Goal: Task Accomplishment & Management: Use online tool/utility

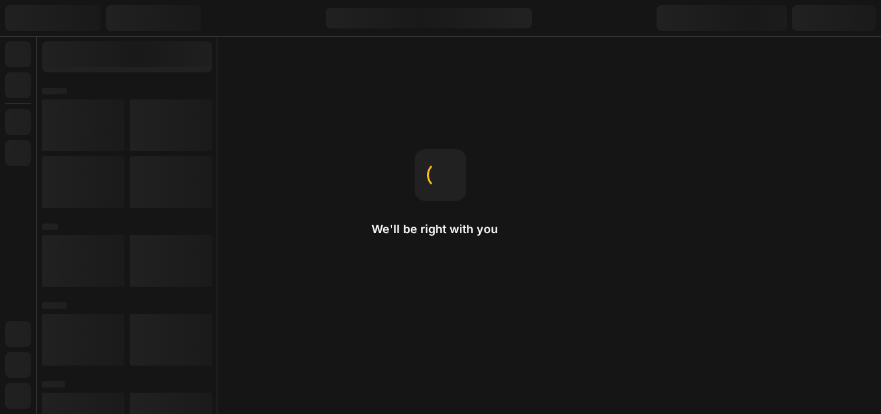
select select "English"
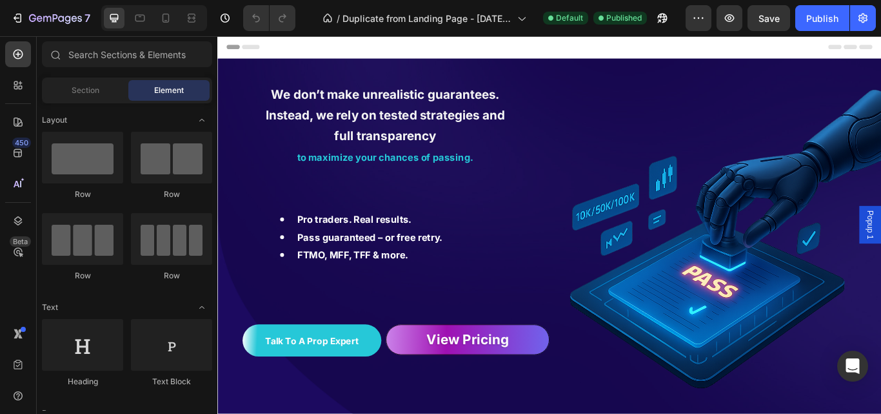
scroll to position [212, 0]
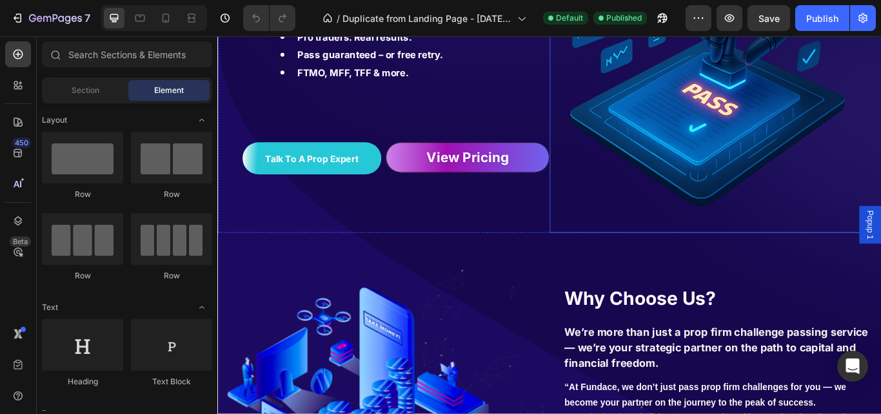
click at [605, 259] on img at bounding box center [798, 72] width 387 height 387
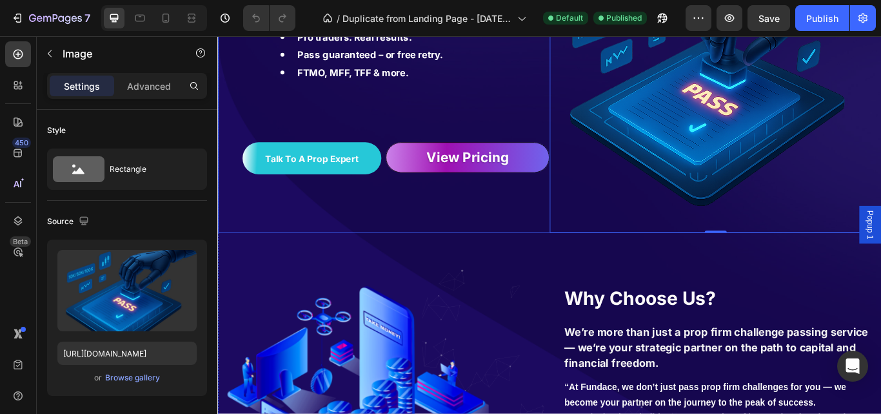
click at [590, 258] on div "We don’t make unrealistic guarantees. Instead, we rely on tested strategies and…" at bounding box center [410, 72] width 387 height 387
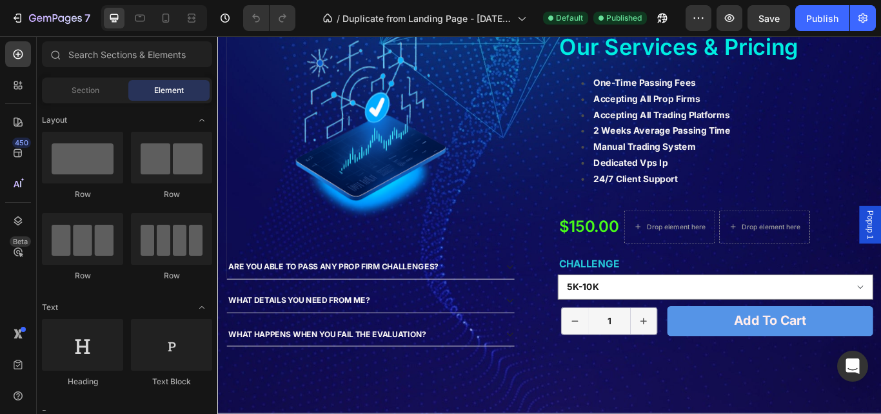
scroll to position [2407, 0]
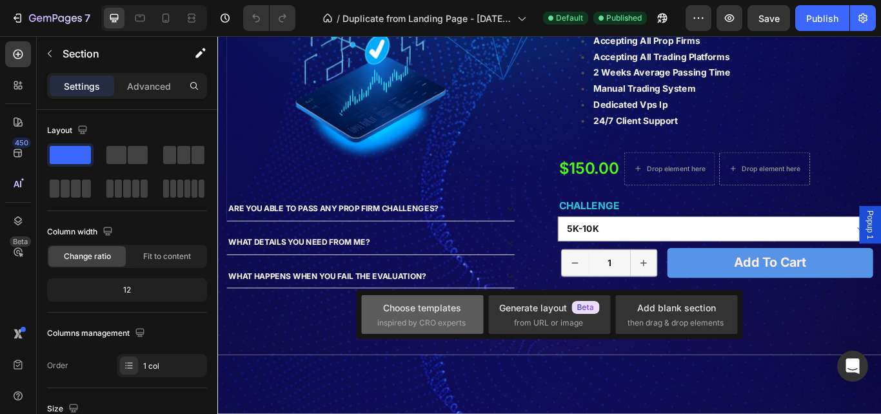
click at [427, 313] on div "Choose templates" at bounding box center [422, 308] width 78 height 14
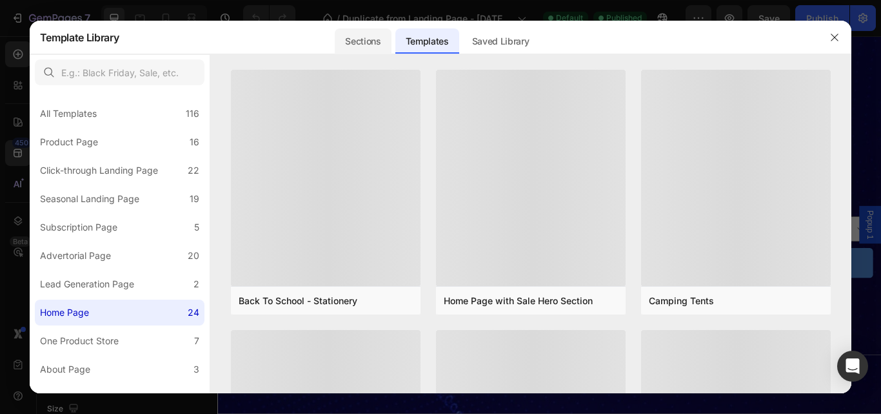
click at [346, 35] on div "Sections" at bounding box center [363, 41] width 56 height 26
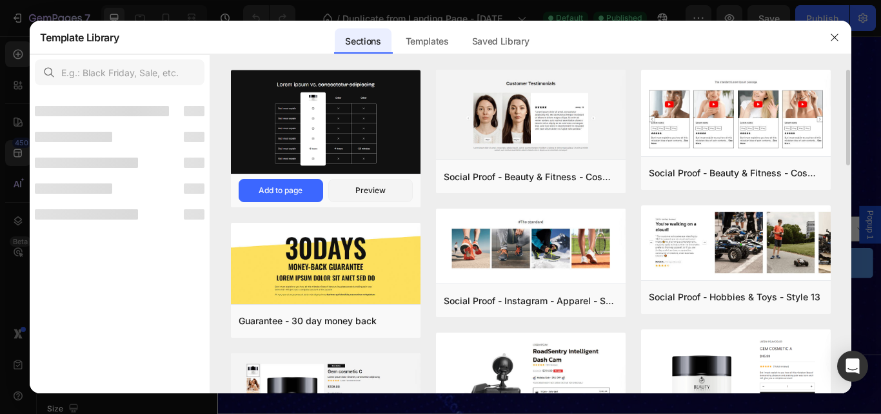
click at [326, 159] on img at bounding box center [326, 123] width 190 height 106
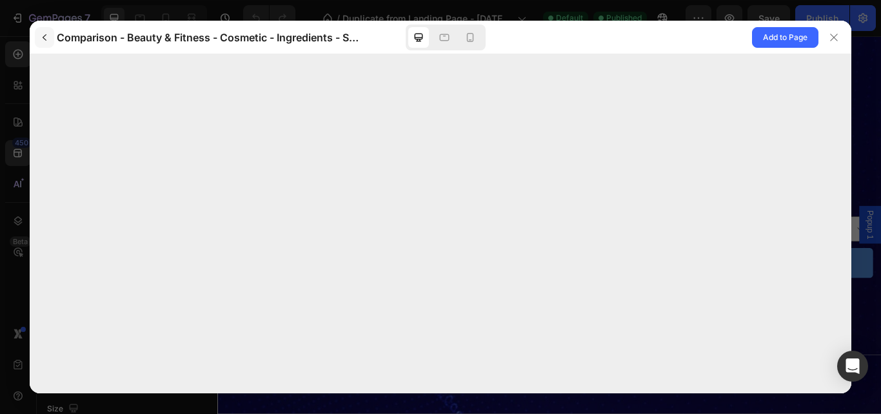
click at [45, 38] on icon "button" at bounding box center [44, 37] width 10 height 10
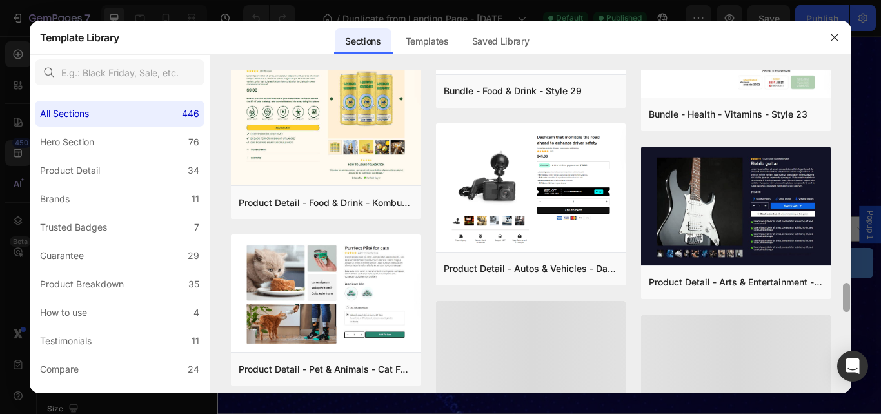
scroll to position [2453, 0]
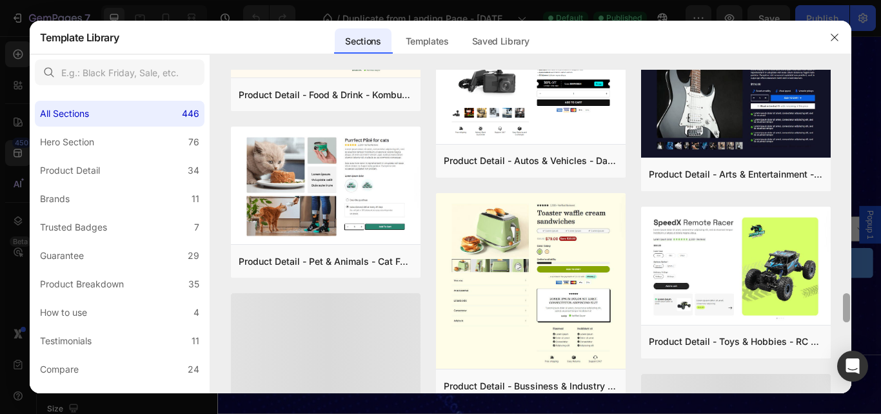
drag, startPoint x: 849, startPoint y: 282, endPoint x: 844, endPoint y: 430, distance: 147.8
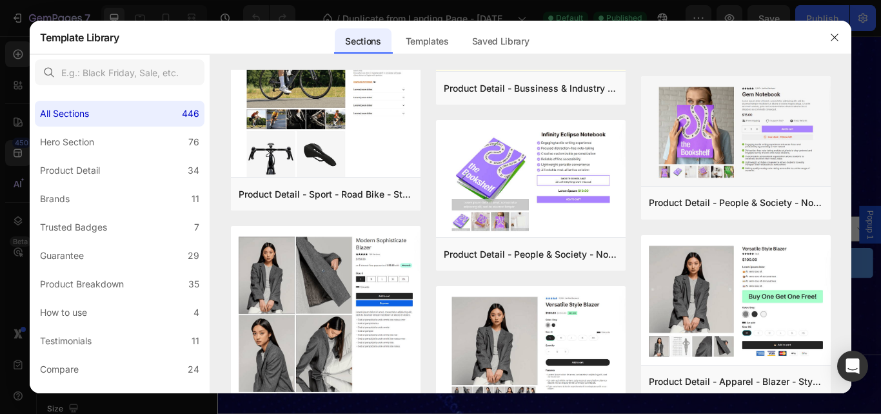
scroll to position [3006, 0]
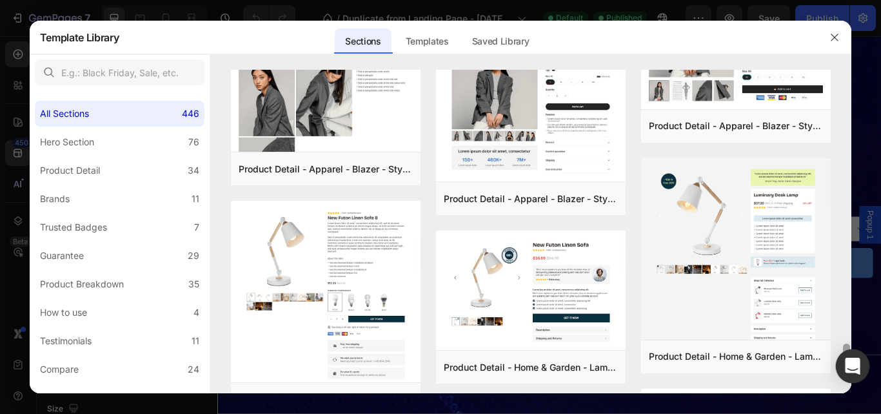
drag, startPoint x: 848, startPoint y: 302, endPoint x: 852, endPoint y: 352, distance: 50.5
click at [852, 0] on body "7 / Duplicate from Landing Page - [DATE] 12:59:36 Default Published Preview Sav…" at bounding box center [440, 0] width 881 height 0
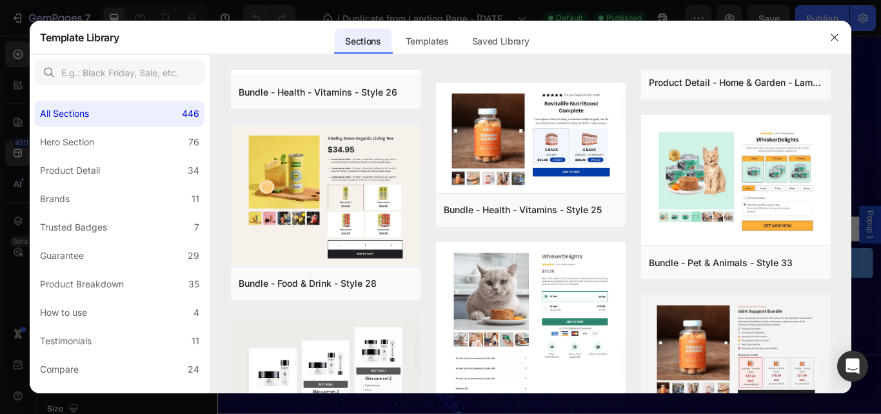
scroll to position [3571, 0]
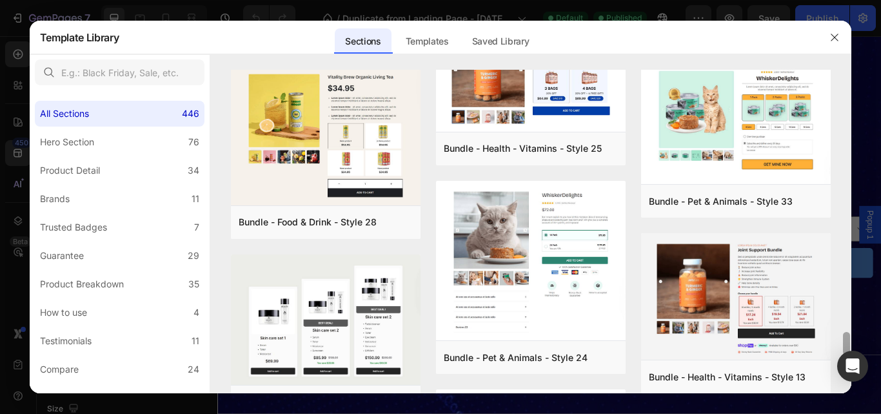
drag, startPoint x: 847, startPoint y: 296, endPoint x: 856, endPoint y: 340, distance: 44.8
click at [856, 340] on div "Template Library Sections Templates Existing pages Saved Library Templates Save…" at bounding box center [440, 207] width 881 height 414
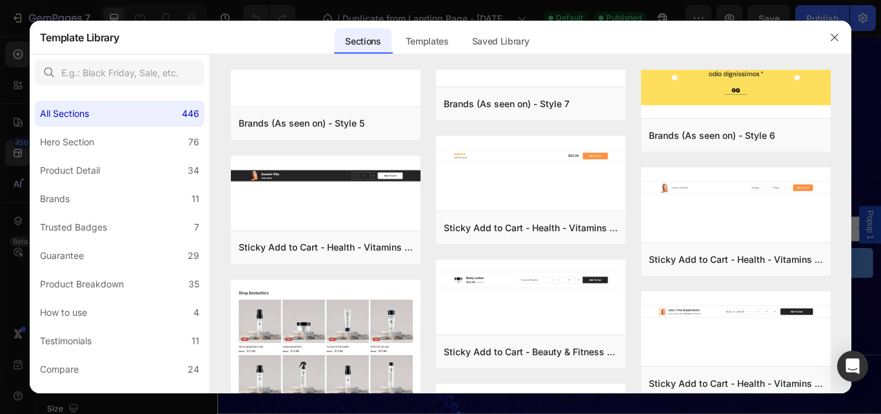
scroll to position [4347, 0]
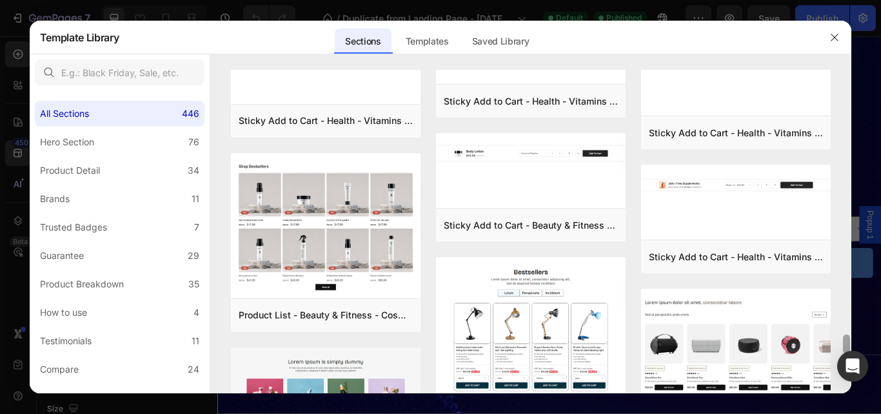
drag, startPoint x: 848, startPoint y: 316, endPoint x: 852, endPoint y: 348, distance: 31.9
click at [852, 348] on div "Template Library Sections Templates Existing pages Saved Library Templates Save…" at bounding box center [440, 207] width 881 height 414
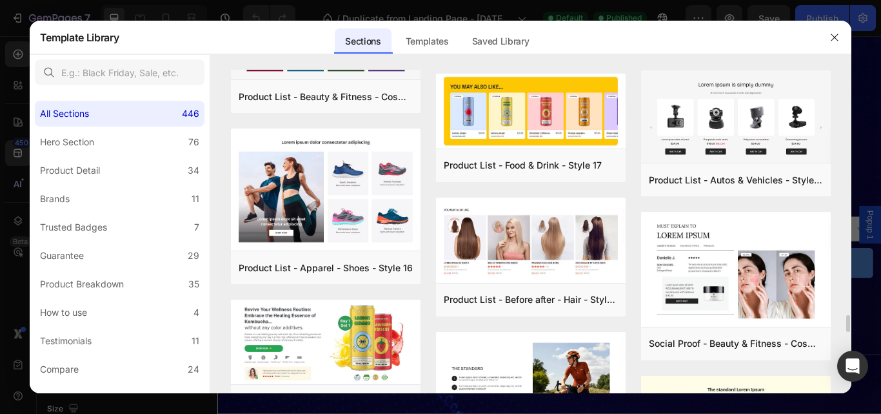
scroll to position [5369, 0]
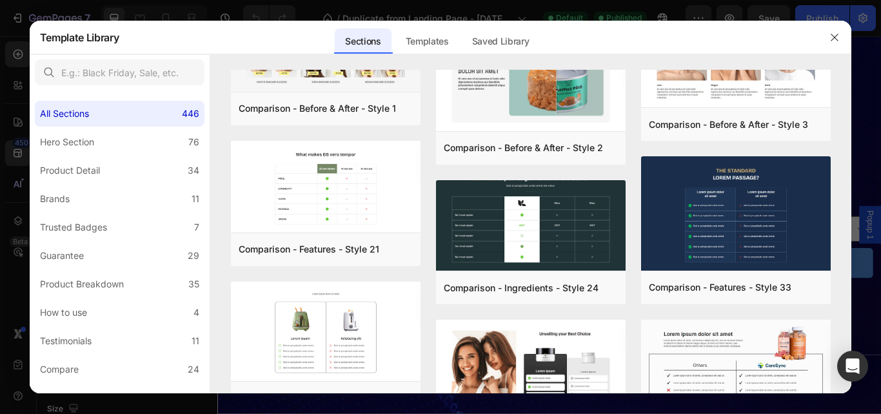
scroll to position [8181, 0]
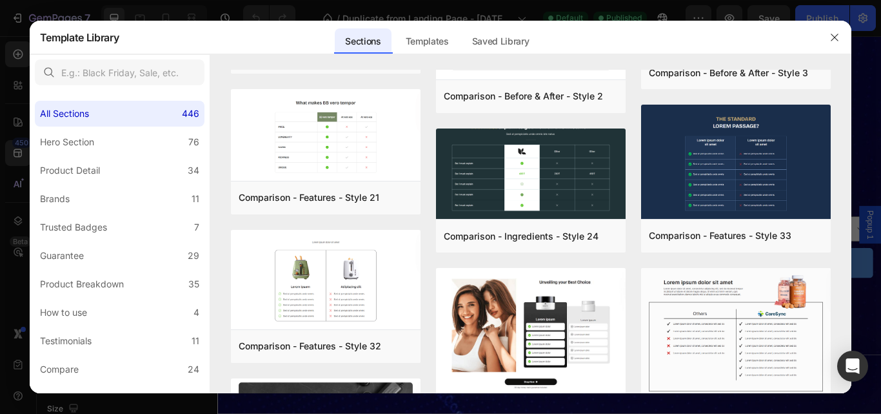
scroll to position [8897, 0]
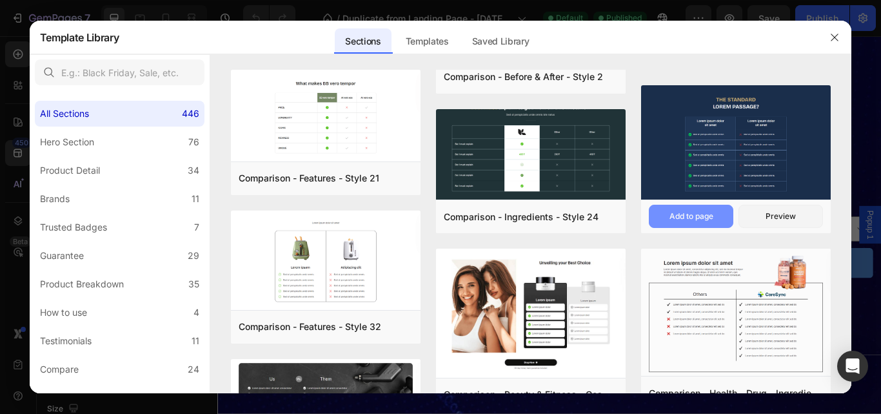
click at [717, 213] on button "Add to page" at bounding box center [691, 216] width 85 height 23
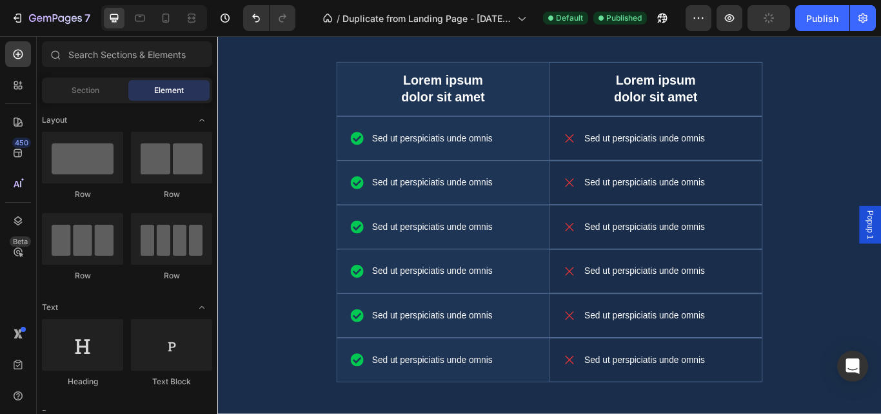
scroll to position [2345, 0]
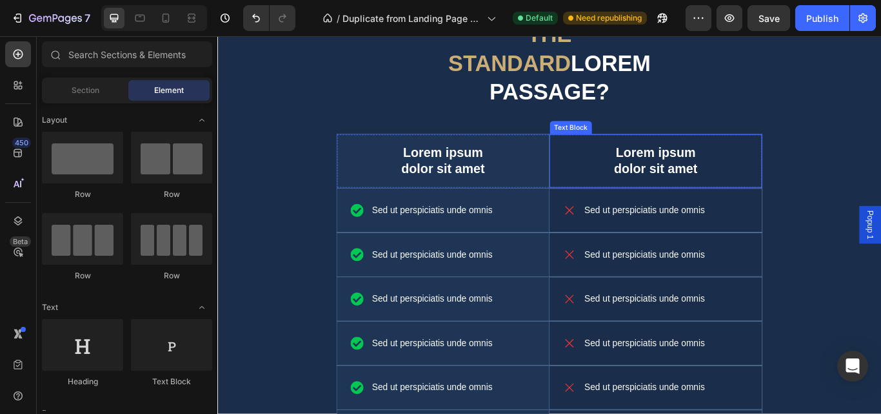
click at [605, 156] on div "Lorem ipsum dolor sit amet Text Block" at bounding box center [729, 182] width 248 height 62
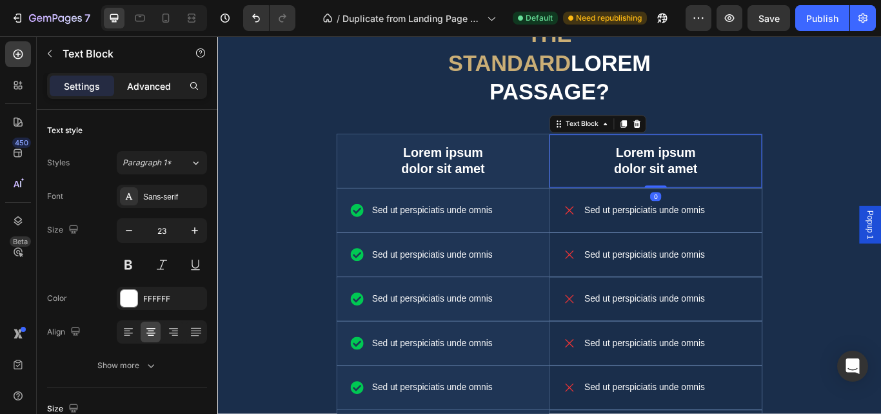
click at [136, 87] on p "Advanced" at bounding box center [149, 86] width 44 height 14
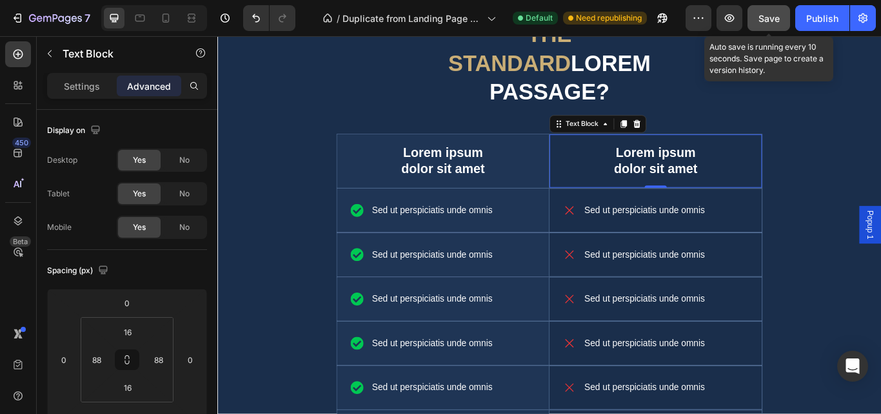
click at [782, 14] on button "Save" at bounding box center [769, 18] width 43 height 26
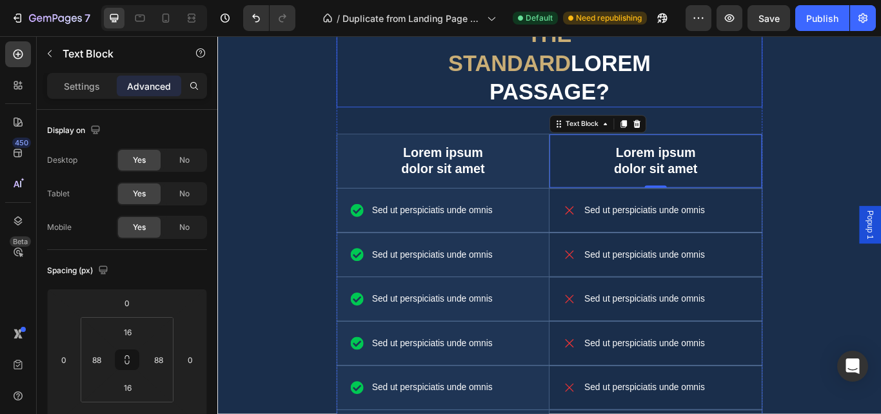
click at [614, 75] on h2 "The standard Lorem passage?" at bounding box center [604, 67] width 239 height 103
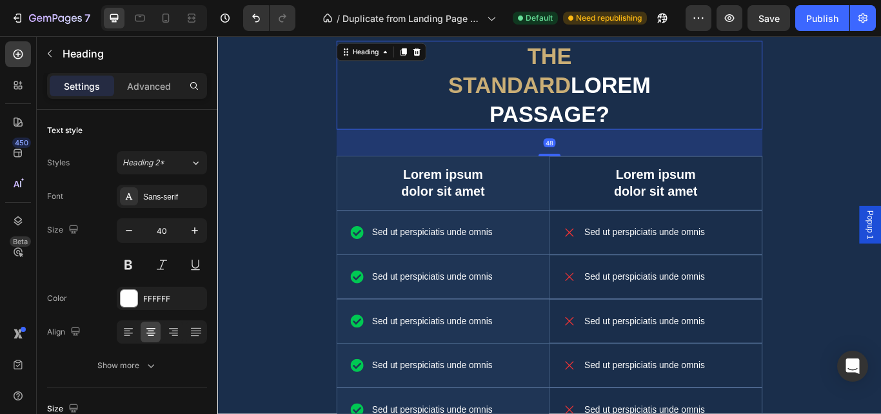
scroll to position [2293, 0]
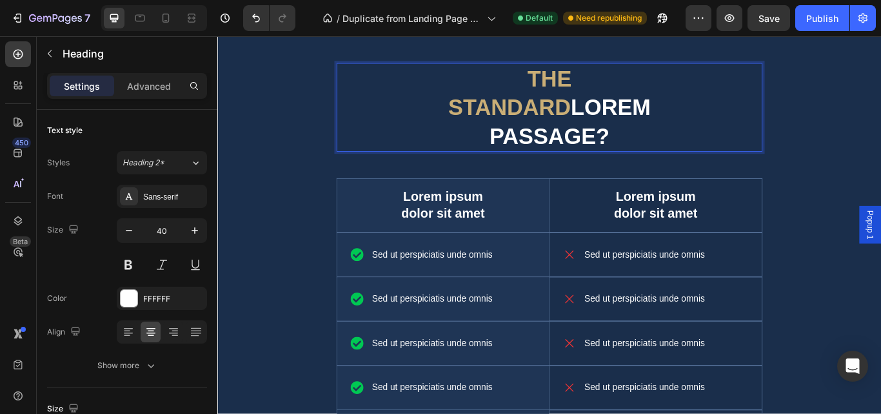
click at [592, 84] on span "The standard" at bounding box center [559, 103] width 144 height 62
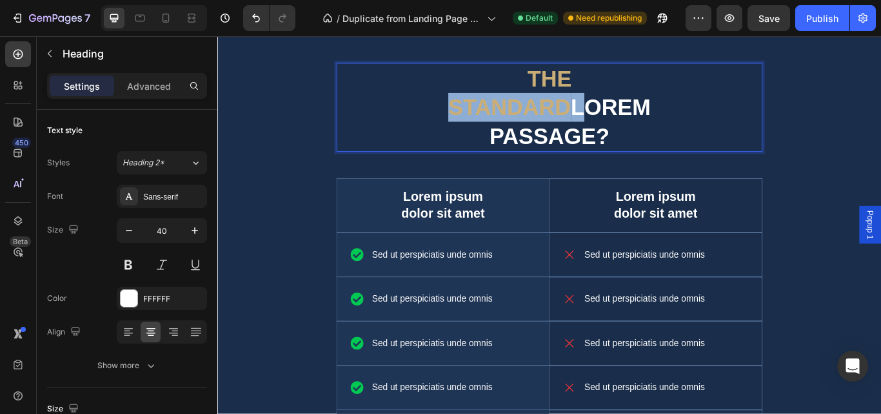
click at [592, 84] on span "The standard" at bounding box center [559, 103] width 144 height 62
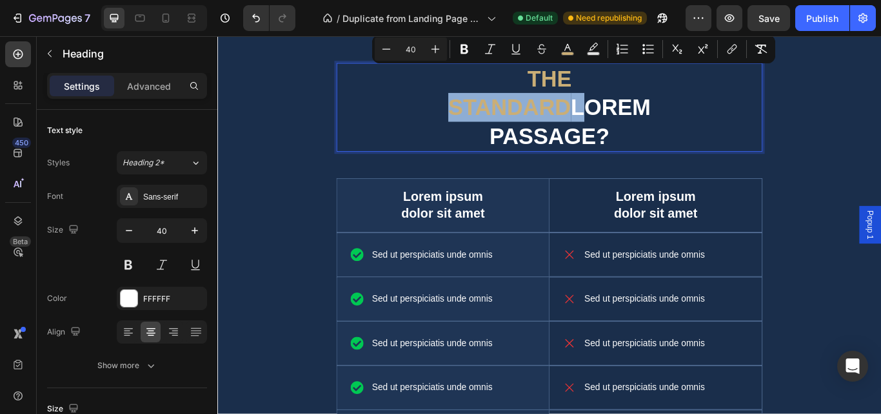
drag, startPoint x: 592, startPoint y: 84, endPoint x: 534, endPoint y: 137, distance: 79.0
click at [550, 138] on p "The standard Lorem passage?" at bounding box center [605, 119] width 236 height 101
click at [529, 136] on p "The standard Lorem passage?" at bounding box center [605, 119] width 236 height 101
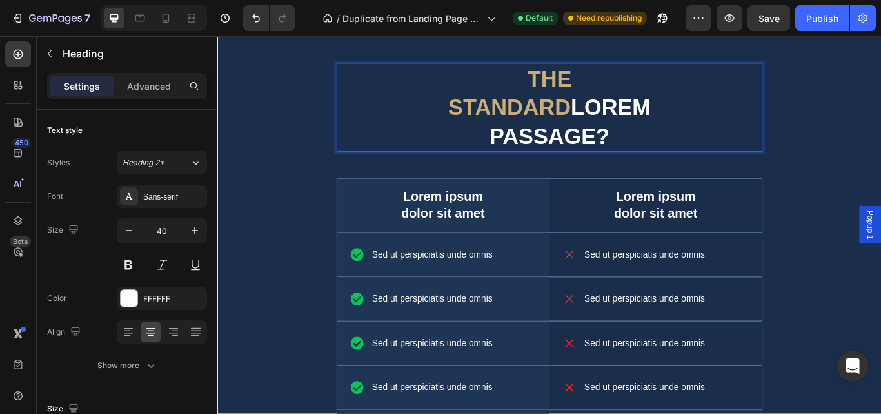
click at [591, 81] on span "The standard" at bounding box center [559, 103] width 144 height 62
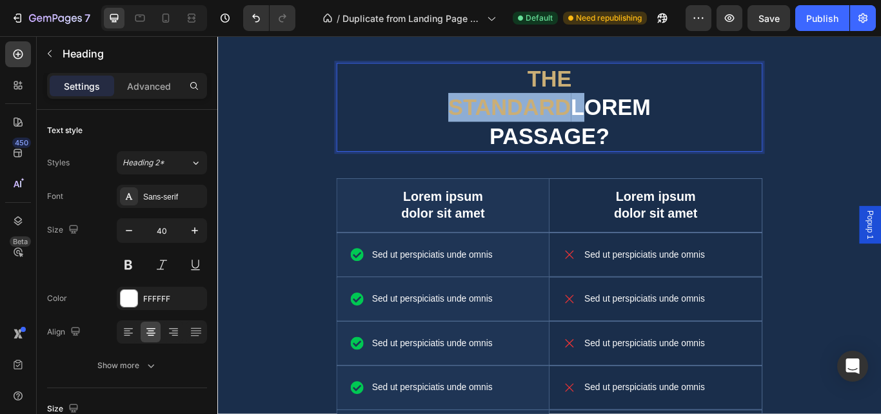
click at [591, 82] on span "The standard" at bounding box center [559, 103] width 144 height 62
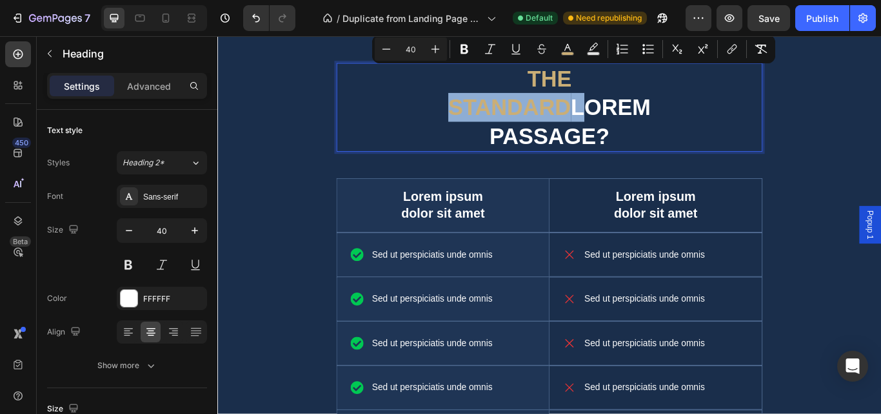
drag, startPoint x: 542, startPoint y: 115, endPoint x: 496, endPoint y: 108, distance: 46.4
click at [535, 115] on p "The standard Lorem passage?" at bounding box center [605, 119] width 236 height 101
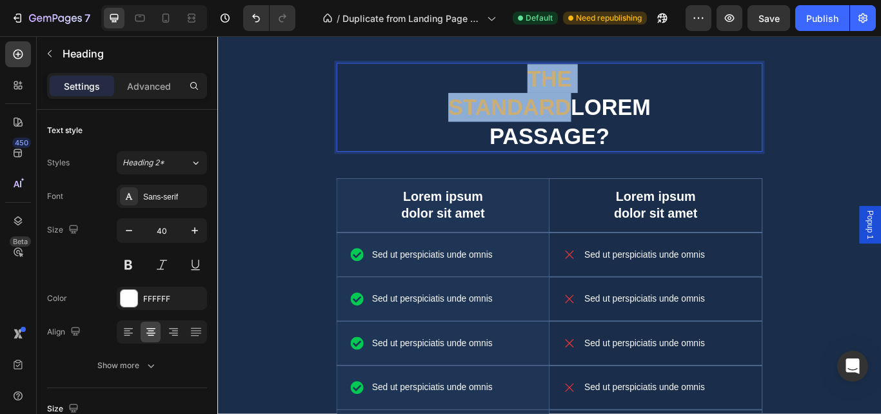
drag, startPoint x: 505, startPoint y: 84, endPoint x: 694, endPoint y: 73, distance: 189.4
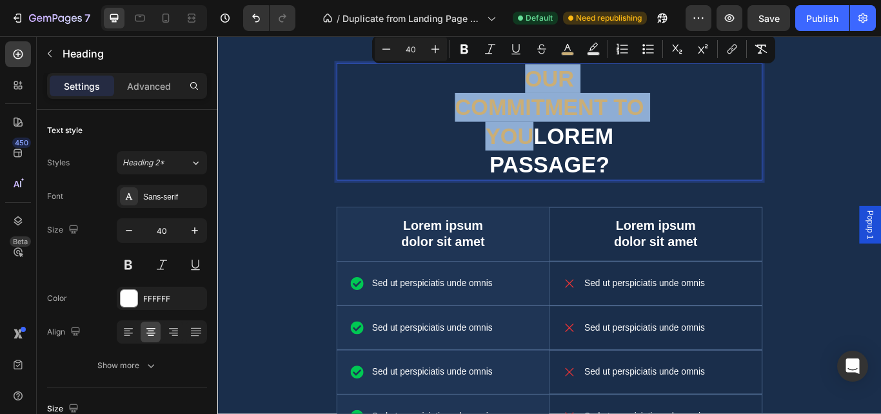
drag, startPoint x: 571, startPoint y: 81, endPoint x: 580, endPoint y: 143, distance: 62.6
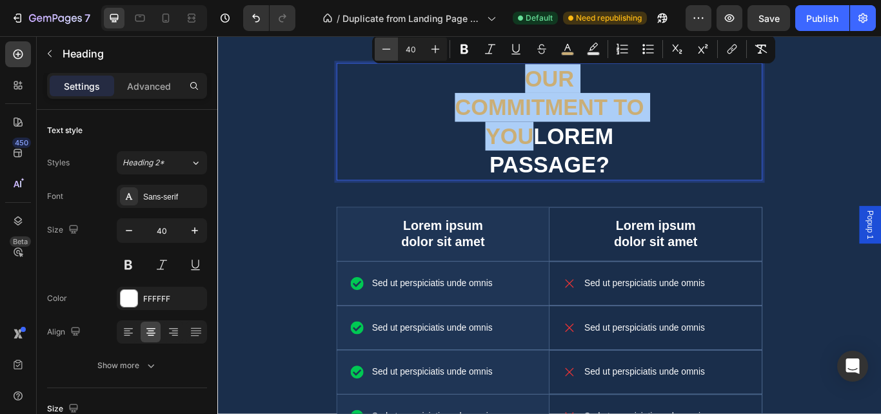
click at [386, 54] on icon "Editor contextual toolbar" at bounding box center [386, 49] width 13 height 13
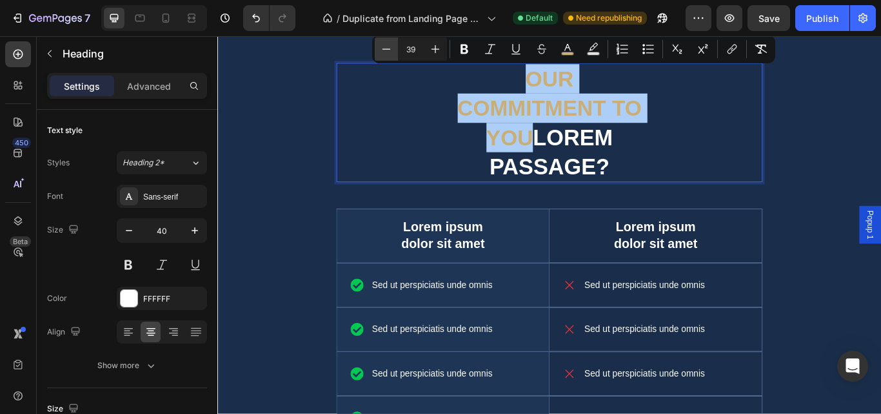
click at [386, 52] on icon "Editor contextual toolbar" at bounding box center [386, 49] width 13 height 13
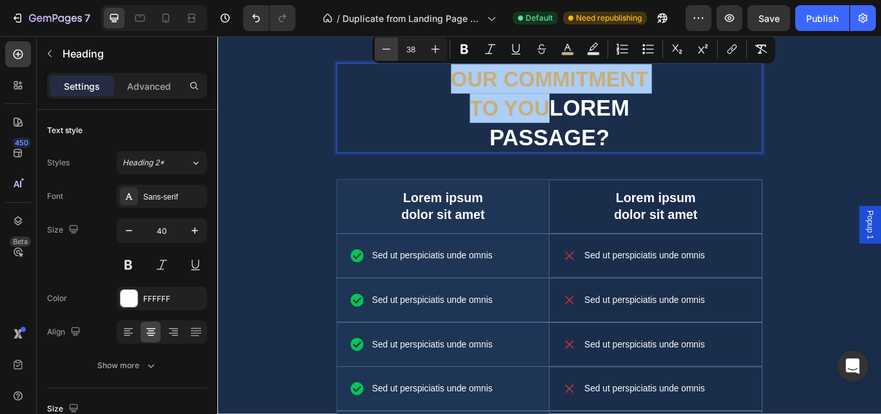
click at [386, 52] on icon "Editor contextual toolbar" at bounding box center [386, 49] width 13 height 13
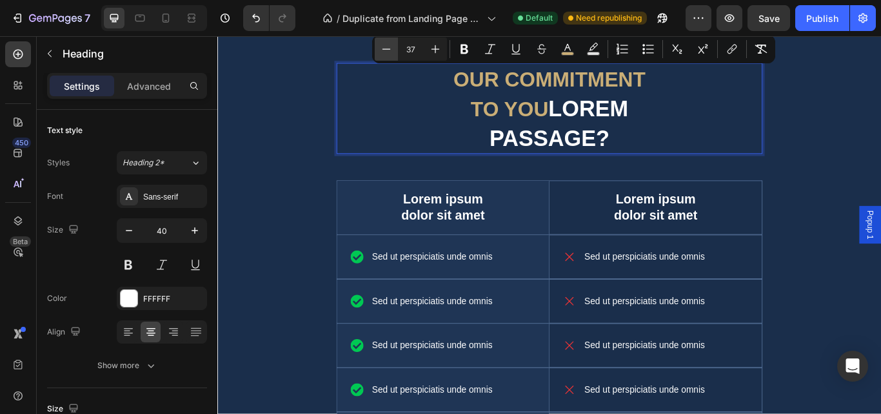
click at [386, 52] on icon "Editor contextual toolbar" at bounding box center [386, 49] width 13 height 13
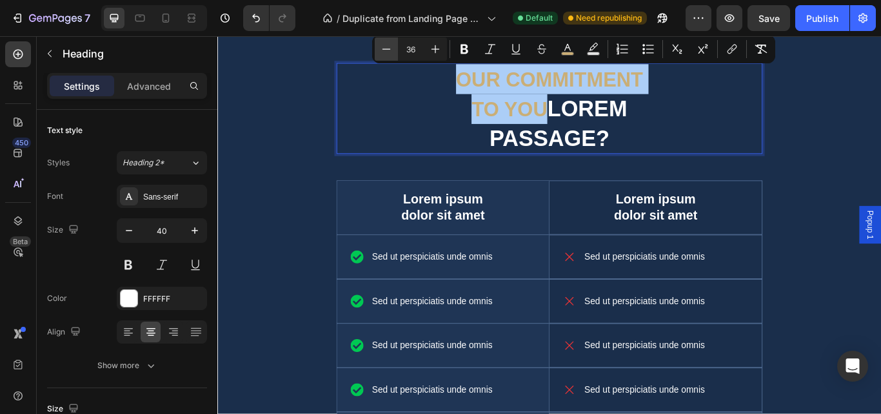
click at [386, 52] on icon "Editor contextual toolbar" at bounding box center [386, 49] width 13 height 13
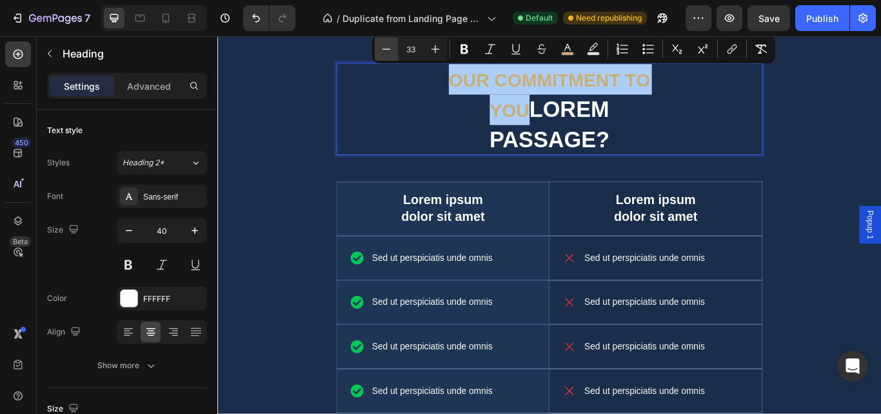
click at [386, 52] on icon "Editor contextual toolbar" at bounding box center [386, 49] width 13 height 13
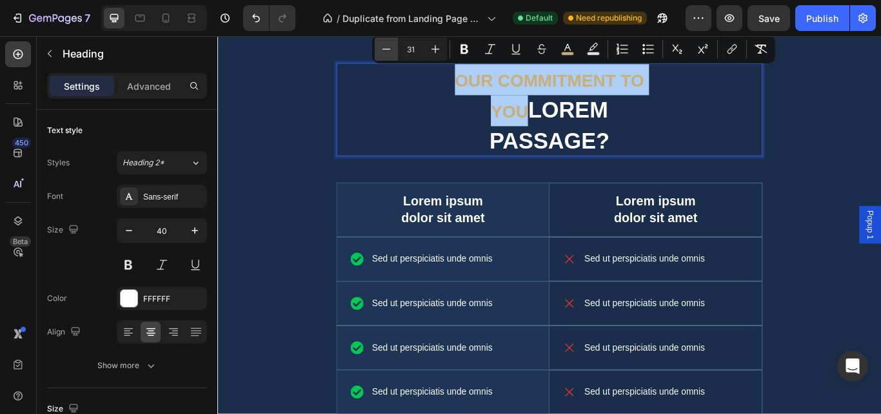
click at [386, 52] on icon "Editor contextual toolbar" at bounding box center [386, 49] width 13 height 13
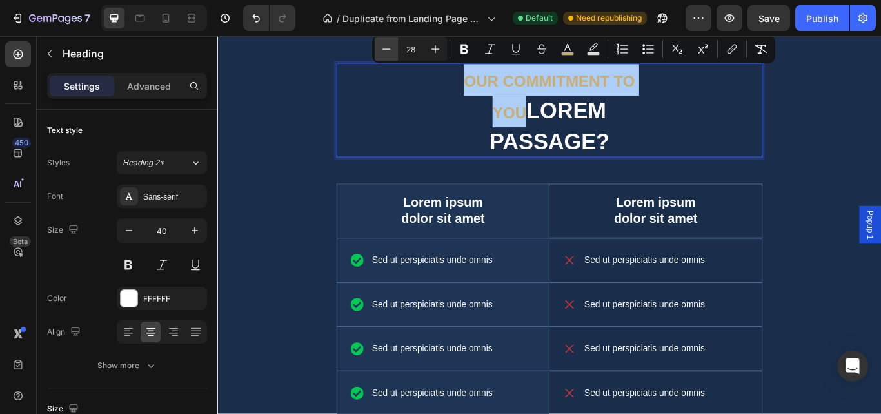
click at [386, 52] on icon "Editor contextual toolbar" at bounding box center [386, 49] width 13 height 13
drag, startPoint x: 431, startPoint y: 49, endPoint x: 445, endPoint y: 57, distance: 15.9
click at [432, 50] on icon "Editor contextual toolbar" at bounding box center [435, 49] width 13 height 13
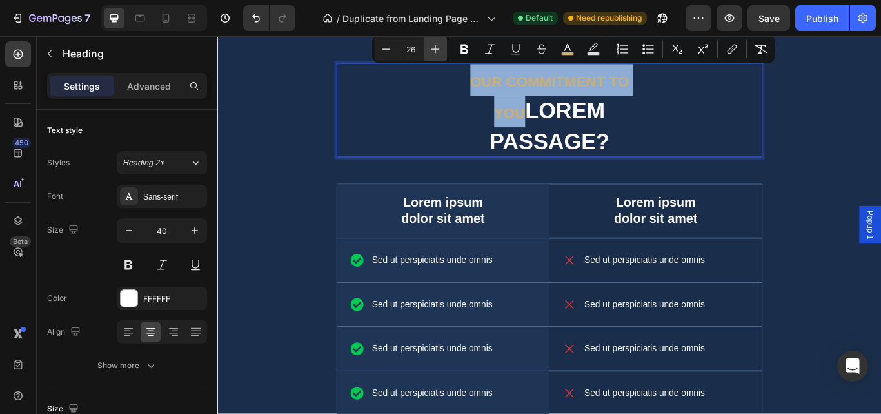
type input "27"
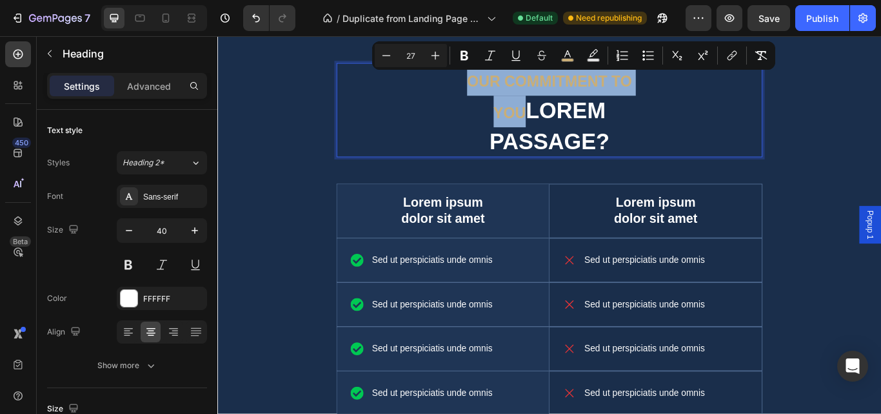
type input "40"
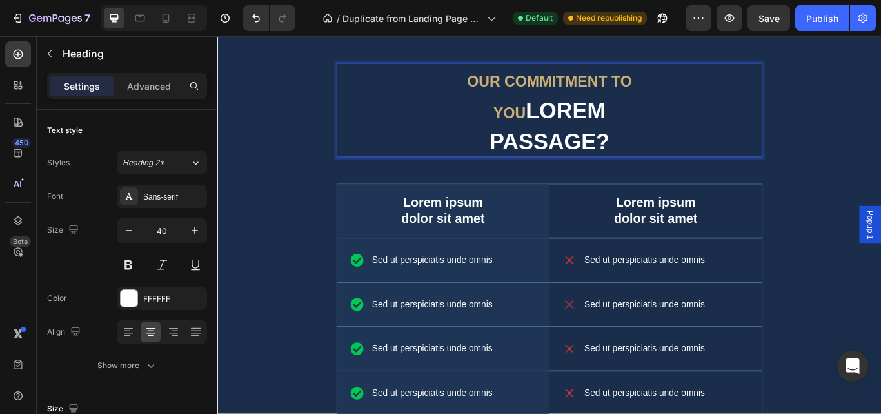
click at [576, 146] on p "Our Commitment to You Lorem passage?" at bounding box center [605, 122] width 236 height 107
drag, startPoint x: 554, startPoint y: 119, endPoint x: 669, endPoint y: 150, distance: 119.0
click at [669, 150] on p "Our Commitment to You Lorem passage?" at bounding box center [605, 122] width 236 height 107
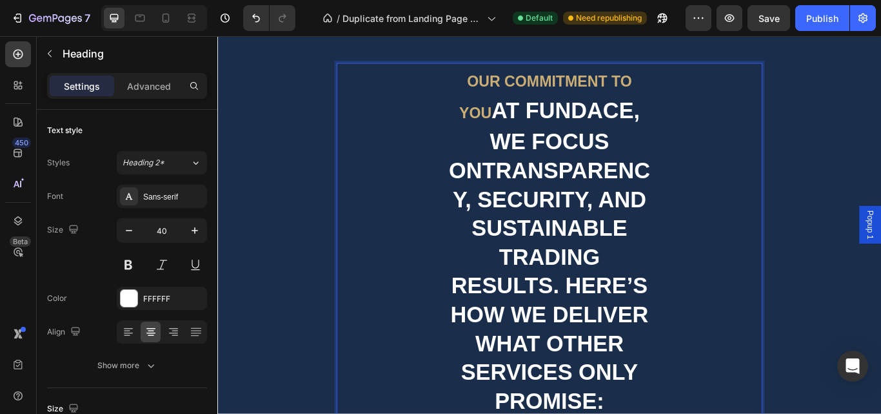
scroll to position [2302, 0]
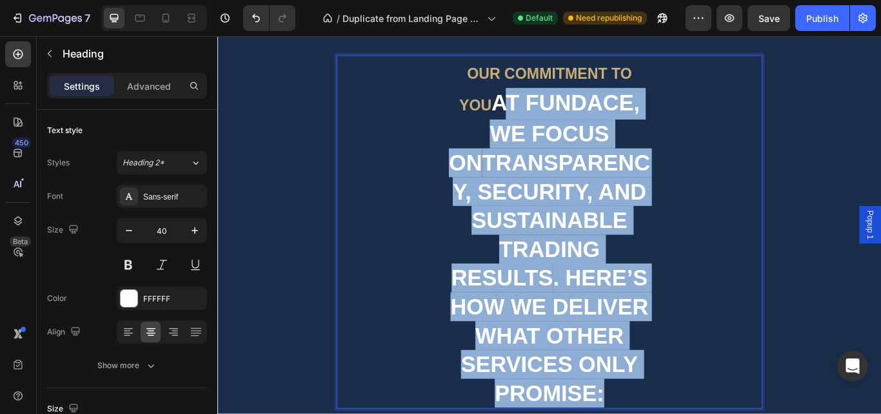
drag, startPoint x: 543, startPoint y: 121, endPoint x: 746, endPoint y: 443, distance: 380.8
click at [746, 413] on div "Our Commitment to You At Fundace, we focus on transparency, security, and susta…" at bounding box center [604, 265] width 497 height 412
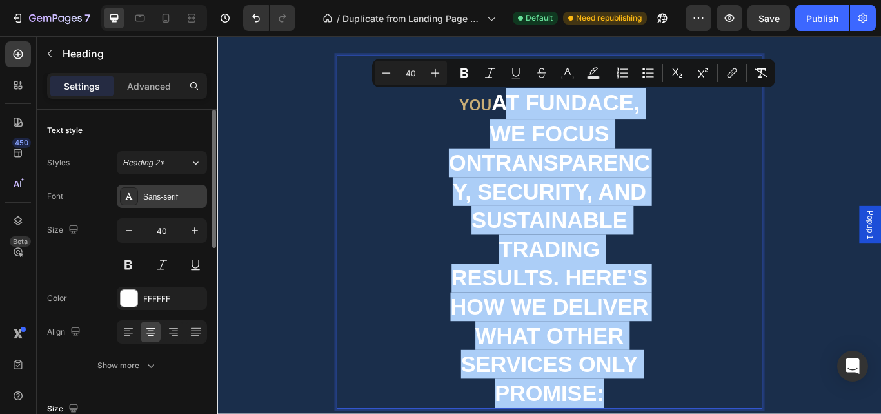
drag, startPoint x: 152, startPoint y: 196, endPoint x: 169, endPoint y: 204, distance: 19.3
click at [153, 196] on div "Sans-serif" at bounding box center [173, 197] width 61 height 12
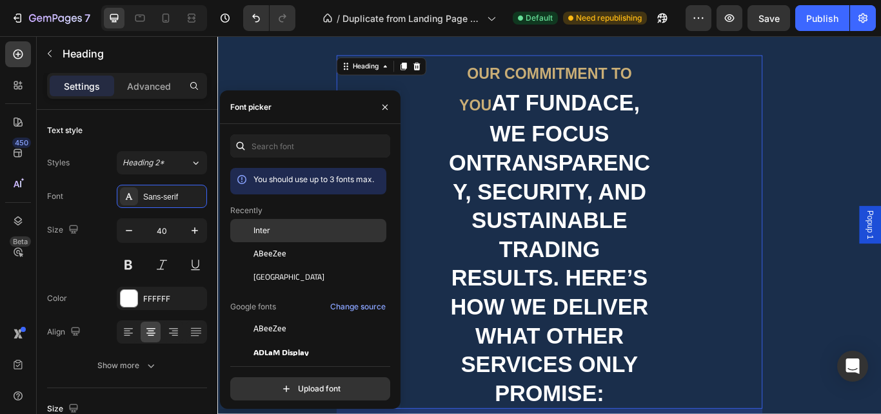
click at [268, 226] on span "Inter" at bounding box center [262, 231] width 17 height 12
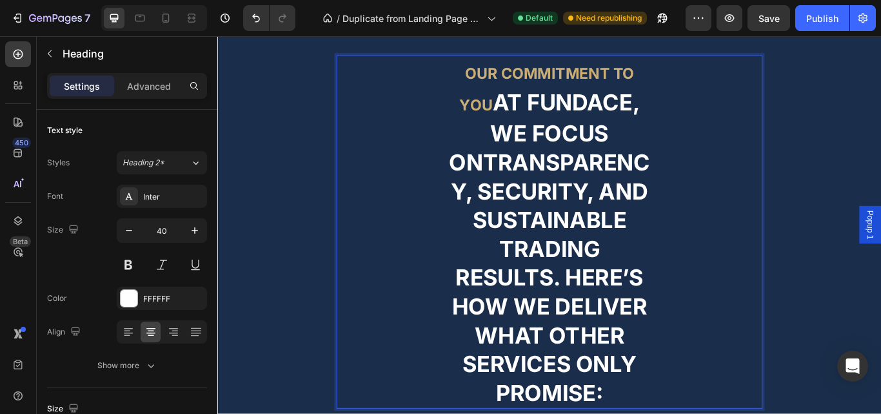
drag, startPoint x: 536, startPoint y: 114, endPoint x: 707, endPoint y: 435, distance: 363.7
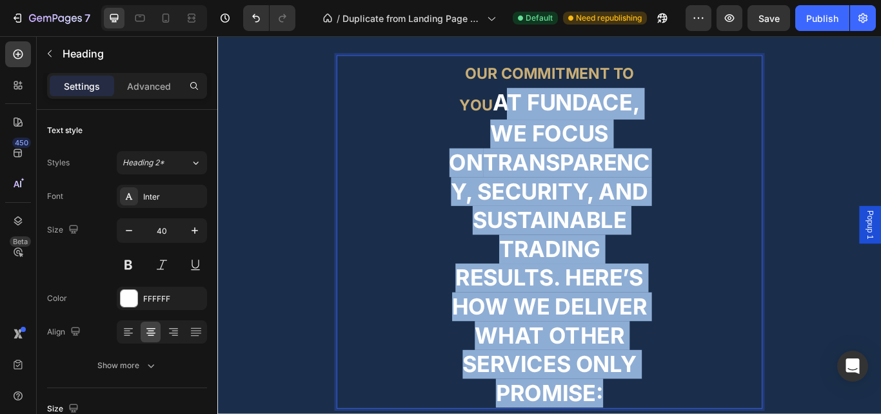
drag, startPoint x: 541, startPoint y: 112, endPoint x: 704, endPoint y: 447, distance: 372.5
click at [704, 413] on p "Our Commitment to You At Fundace, we focus on transparency, security, and susta…" at bounding box center [605, 264] width 236 height 409
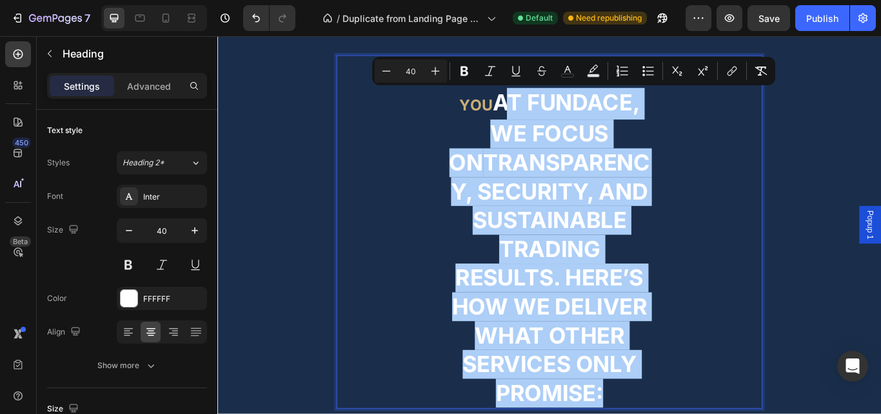
click at [415, 72] on input "40" at bounding box center [411, 70] width 26 height 15
type input "10"
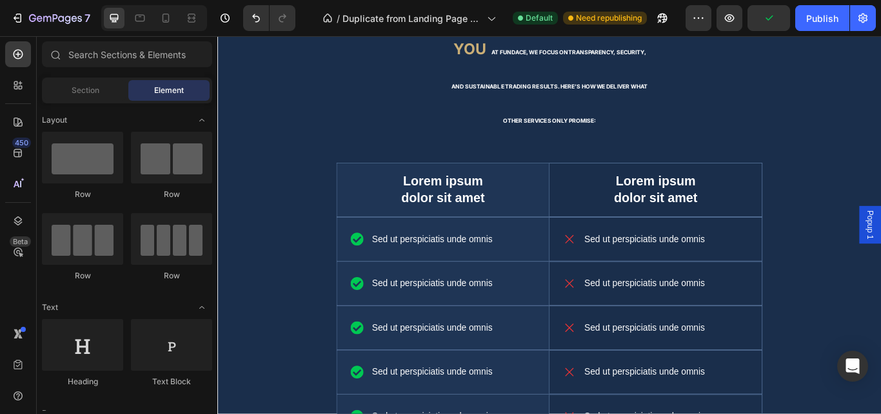
scroll to position [2620, 0]
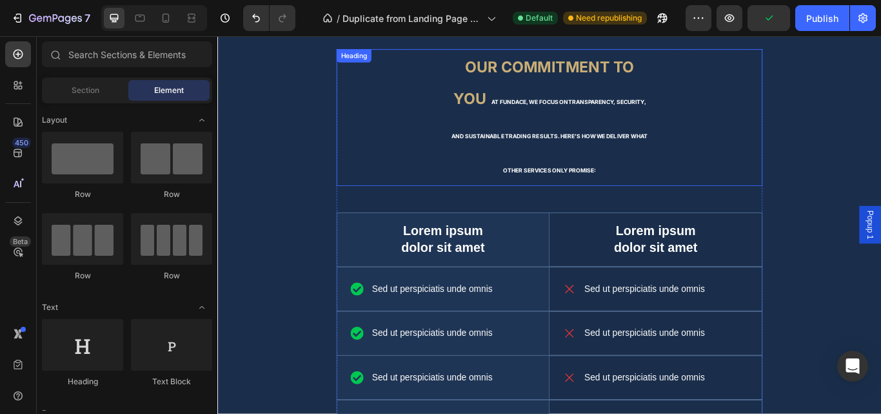
click at [599, 125] on p "⁠⁠⁠⁠⁠⁠⁠ Our Commitment to You At Fundace, we focus on transparency, security, a…" at bounding box center [605, 131] width 236 height 157
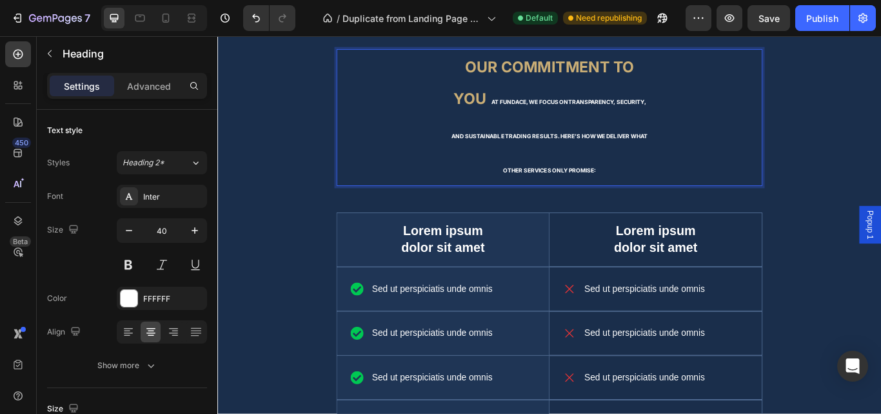
drag, startPoint x: 529, startPoint y: 112, endPoint x: 565, endPoint y: 133, distance: 41.4
click at [21, 55] on icon at bounding box center [18, 54] width 13 height 13
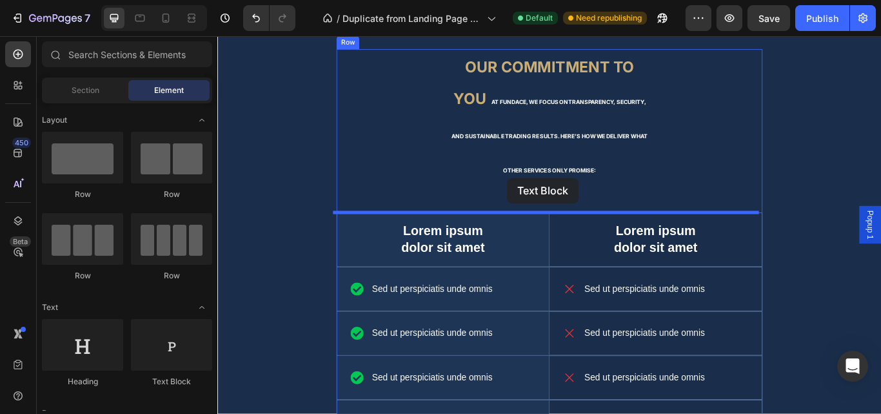
drag, startPoint x: 389, startPoint y: 385, endPoint x: 556, endPoint y: 201, distance: 247.6
